Goal: Information Seeking & Learning: Find specific fact

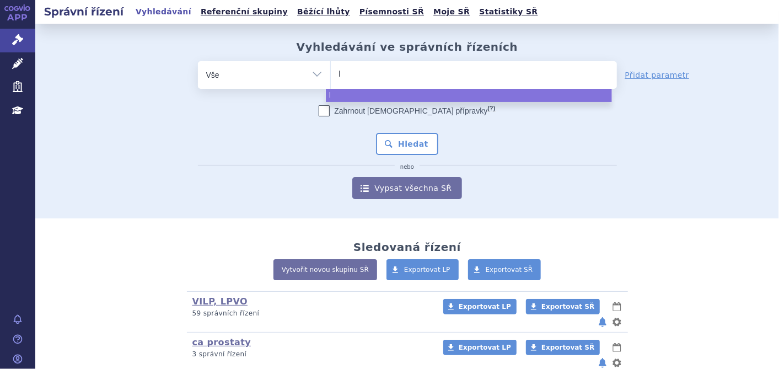
type input "li"
type input "liv"
type input "livm"
type input "livma"
type input "livmar"
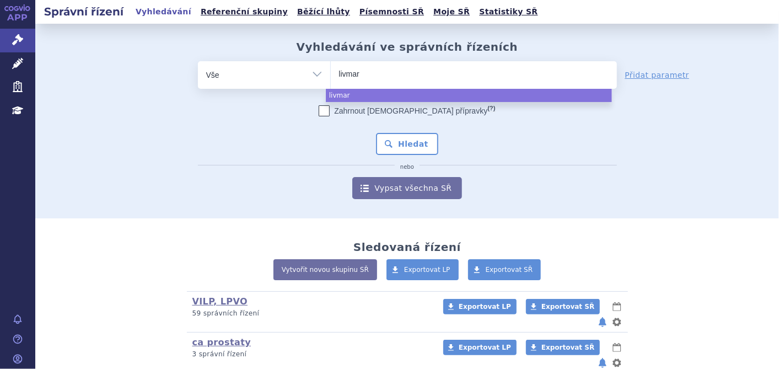
type input "livmarl"
type input "livmarli"
select select "livmarli"
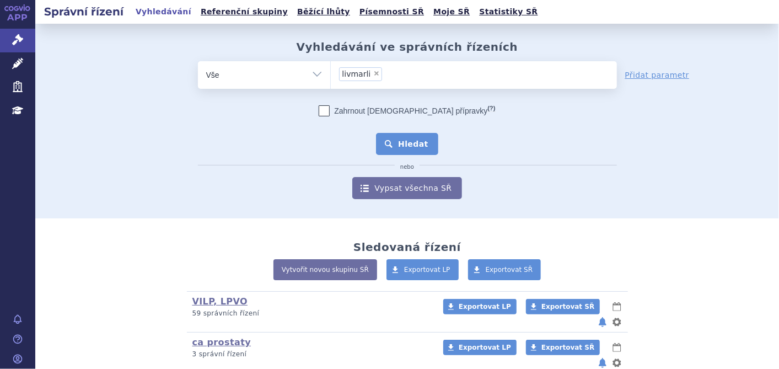
click at [405, 142] on button "Hledat" at bounding box center [407, 144] width 62 height 22
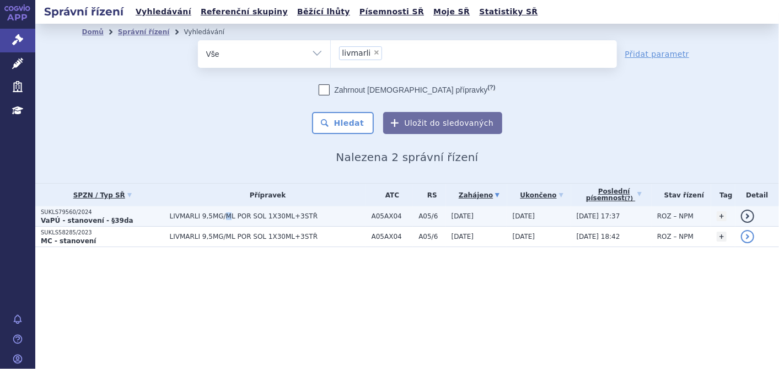
click at [218, 211] on td "LIVMARLI 9,5MG/ML POR SOL 1X30ML+3STŘ" at bounding box center [265, 216] width 202 height 20
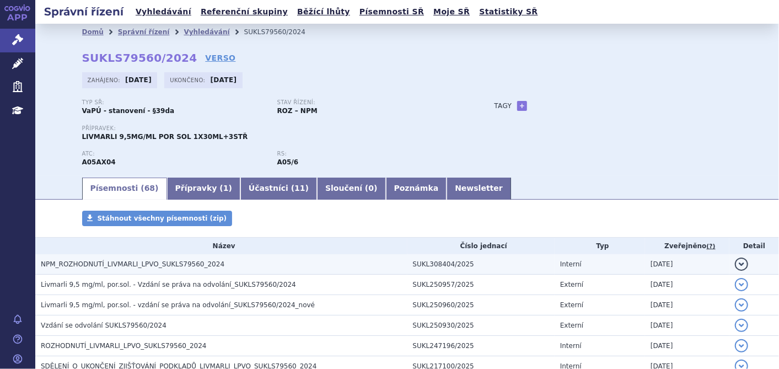
click at [622, 267] on td "Interní" at bounding box center [600, 264] width 90 height 20
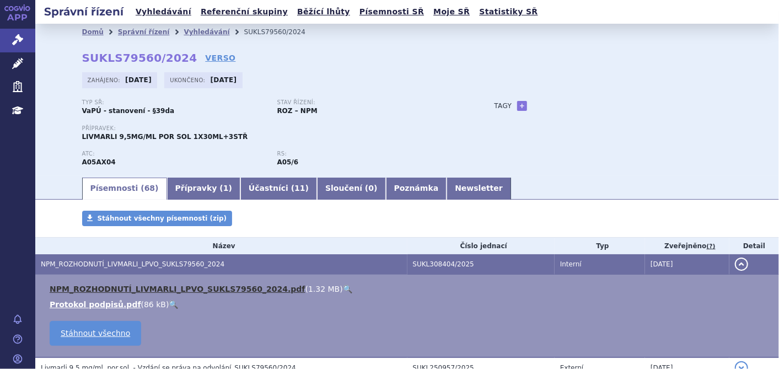
click at [224, 288] on link "NPM_ROZHODNUTÍ_LIVMARLI_LPVO_SUKLS79560_2024.pdf" at bounding box center [178, 289] width 256 height 9
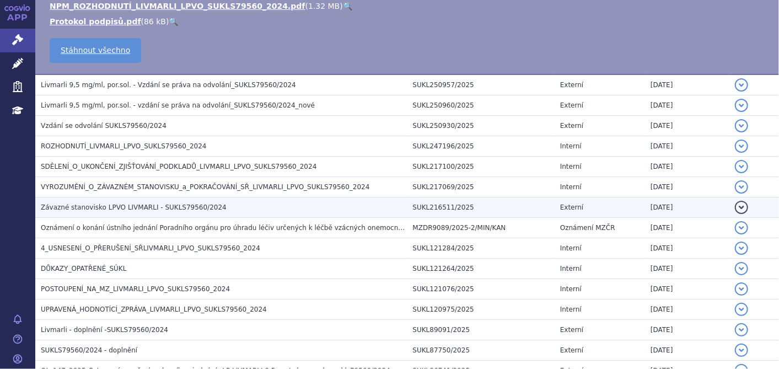
scroll to position [306, 0]
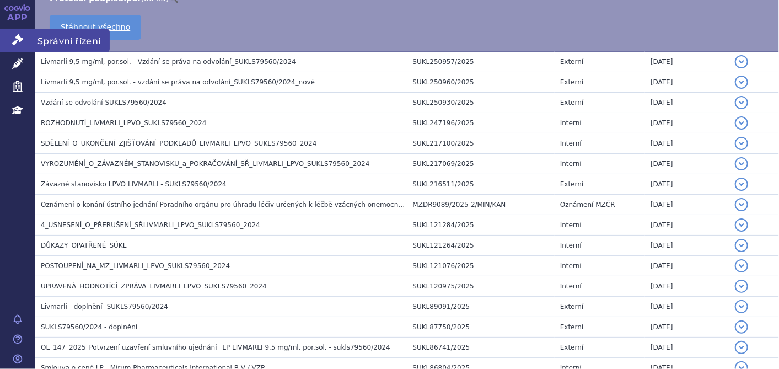
click at [15, 39] on icon at bounding box center [17, 39] width 11 height 11
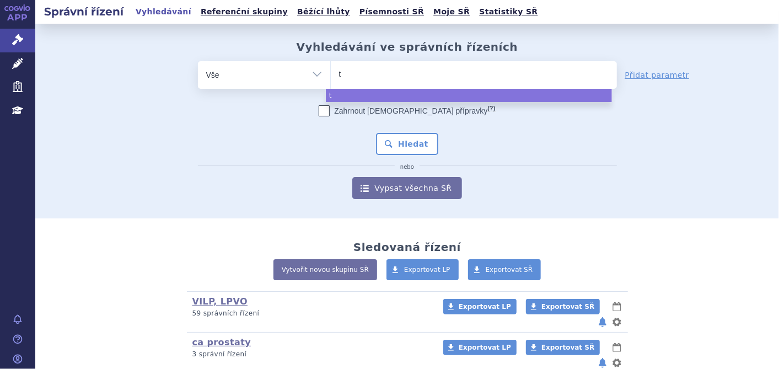
type input "ta"
type input "tag"
type input "tagr"
type input "tagris"
type input "tagriss"
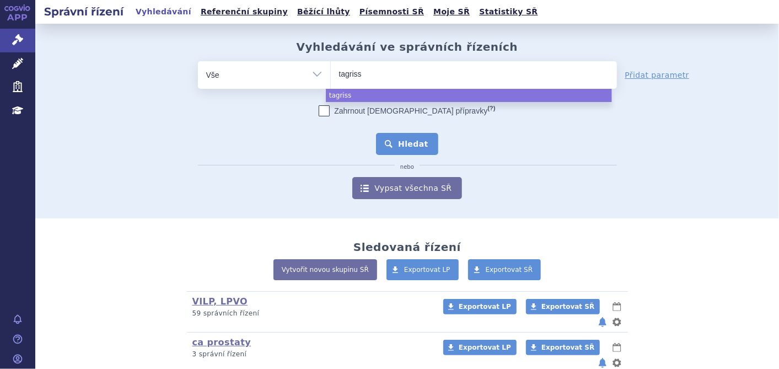
select select "tagriss"
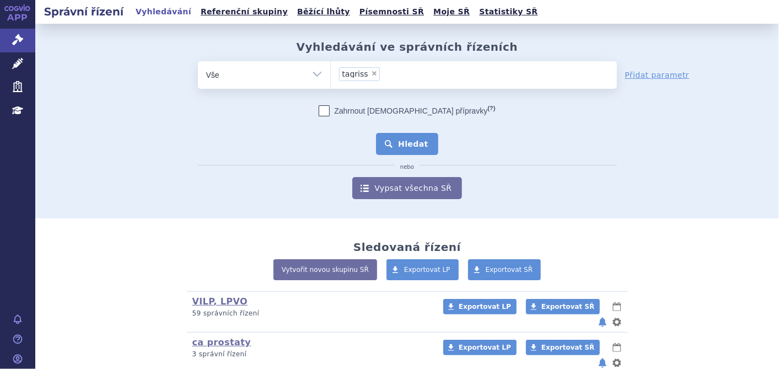
click at [405, 147] on button "Hledat" at bounding box center [407, 144] width 62 height 22
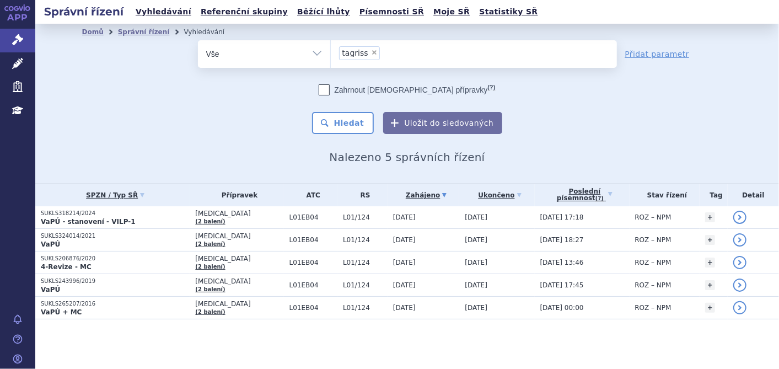
click at [76, 214] on p "SUKLS318214/2024" at bounding box center [115, 214] width 149 height 8
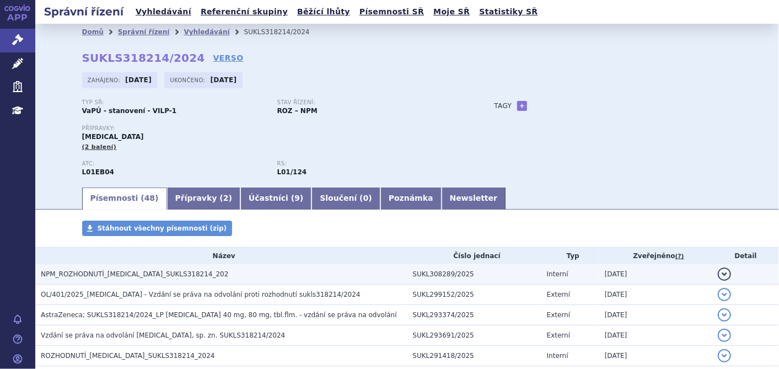
click at [154, 271] on span "NPM_ROZHODNUTÍ_[MEDICAL_DATA]_SUKLS318214_202" at bounding box center [134, 274] width 187 height 8
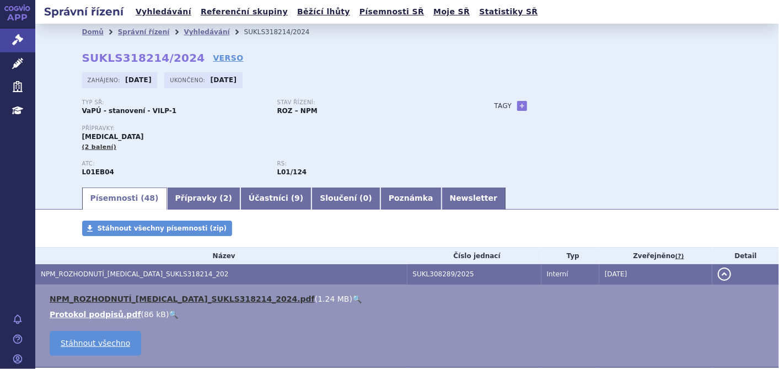
click at [159, 294] on link "NPM_ROZHODNUTÍ_[MEDICAL_DATA]_SUKLS318214_2024.pdf" at bounding box center [182, 298] width 265 height 9
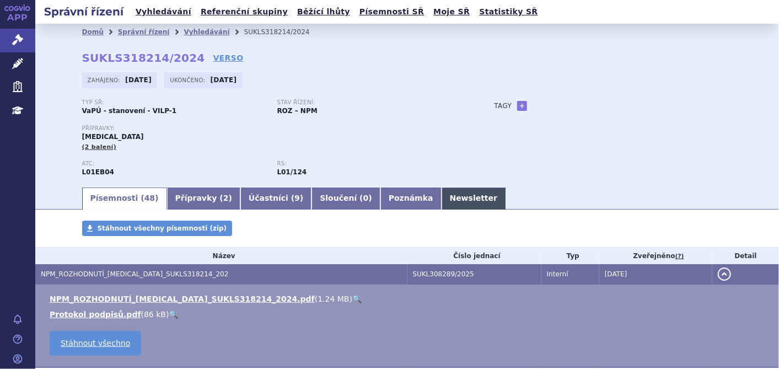
click at [442, 202] on link "Newsletter" at bounding box center [474, 198] width 65 height 22
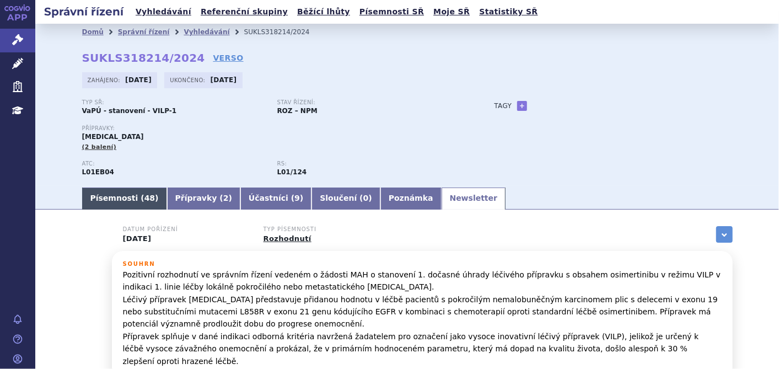
click at [107, 194] on link "Písemnosti ( 48 )" at bounding box center [124, 198] width 85 height 22
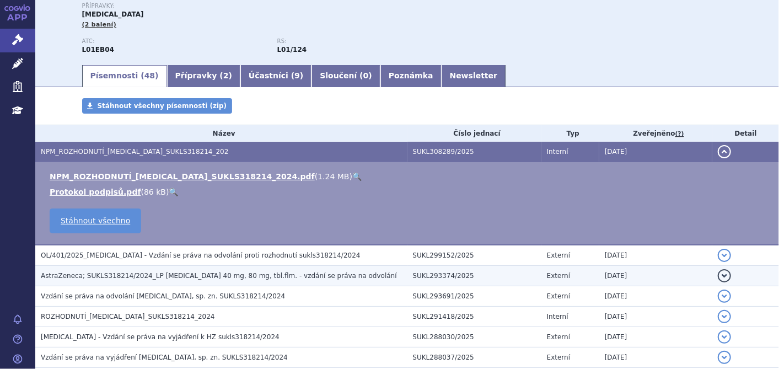
scroll to position [245, 0]
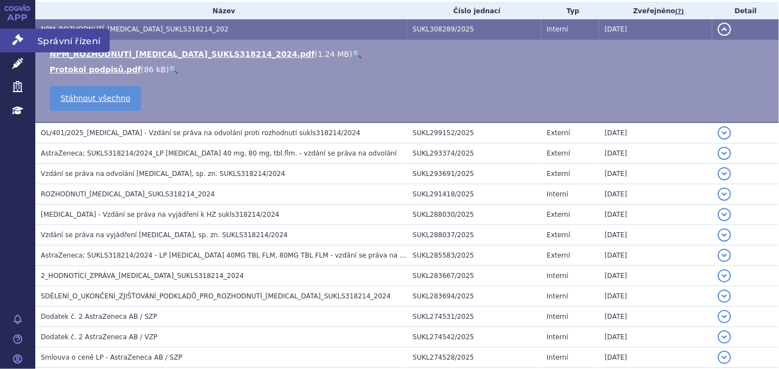
click at [8, 37] on link "Správní řízení" at bounding box center [17, 40] width 35 height 23
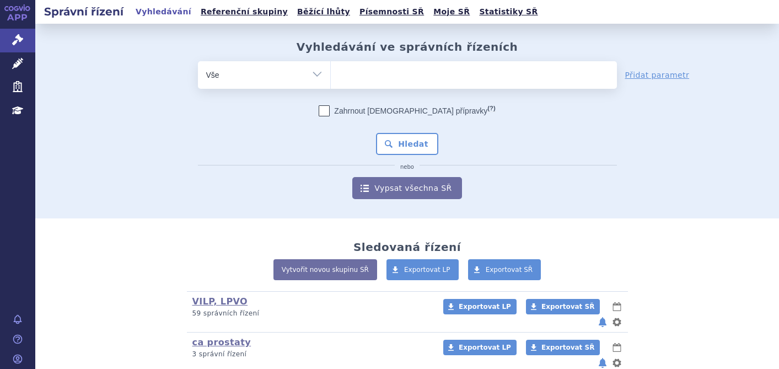
click at [397, 74] on ul at bounding box center [474, 72] width 286 height 23
click at [331, 74] on select at bounding box center [330, 75] width 1 height 28
click at [397, 74] on ul at bounding box center [474, 72] width 286 height 23
click at [331, 74] on select at bounding box center [330, 75] width 1 height 28
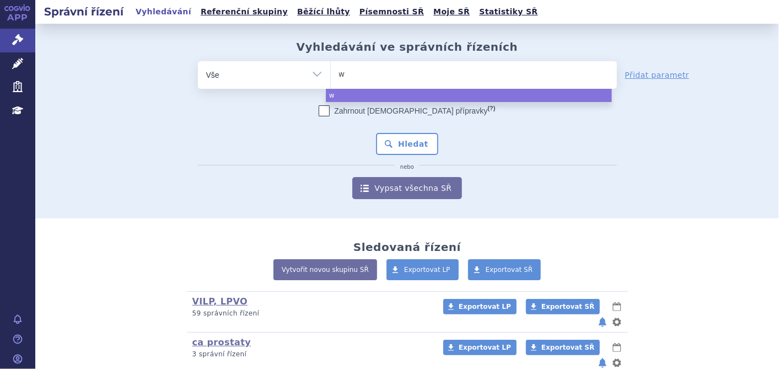
type input "wi"
type input "win"
type input "winr"
type input "winre"
select select "winre"
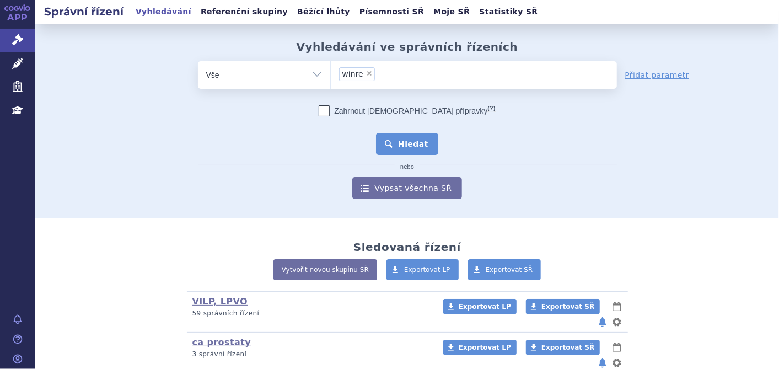
click at [409, 146] on button "Hledat" at bounding box center [407, 144] width 62 height 22
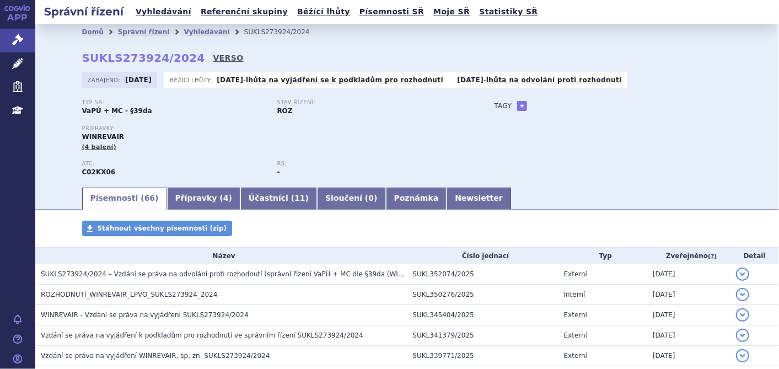
click at [213, 56] on link "VERSO" at bounding box center [228, 57] width 30 height 11
